Goal: Transaction & Acquisition: Book appointment/travel/reservation

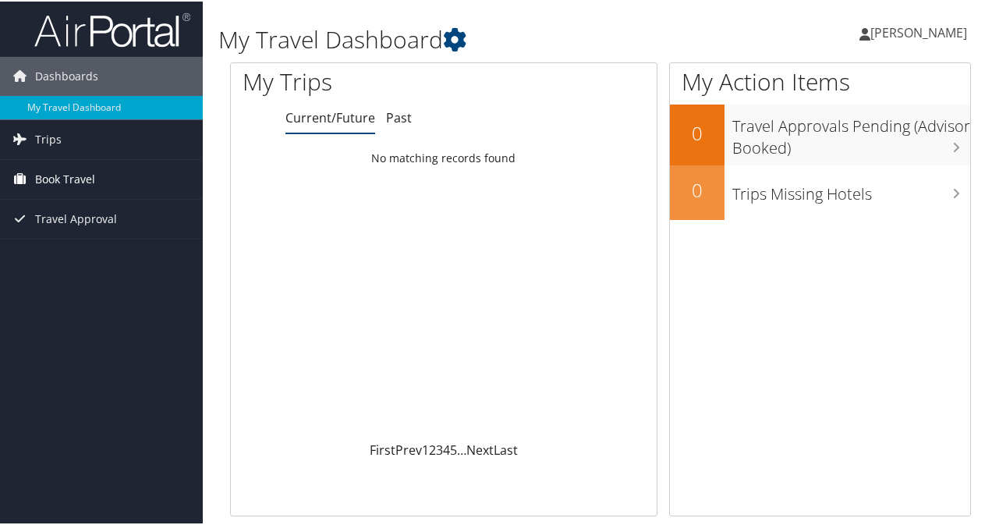
click at [72, 177] on span "Book Travel" at bounding box center [65, 177] width 60 height 39
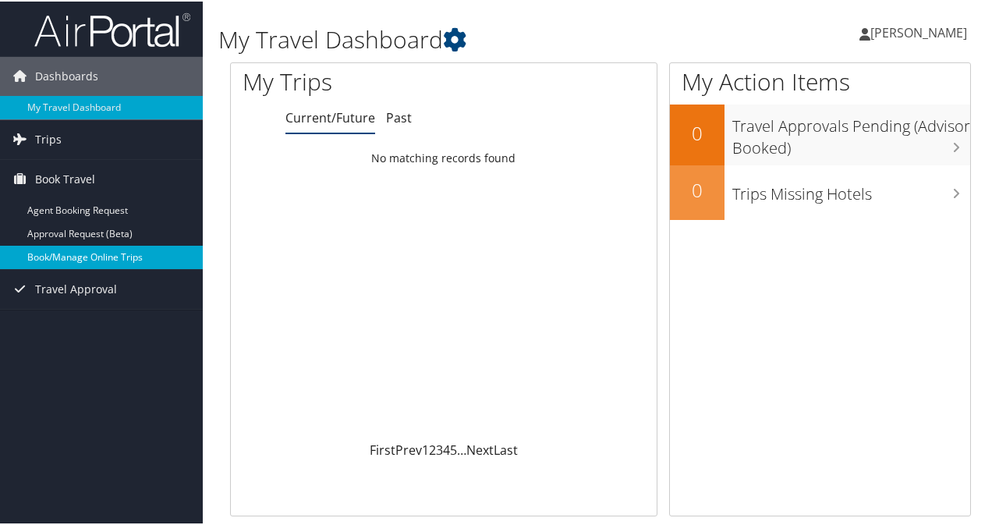
click at [75, 254] on link "Book/Manage Online Trips" at bounding box center [101, 255] width 203 height 23
